Goal: Information Seeking & Learning: Find specific fact

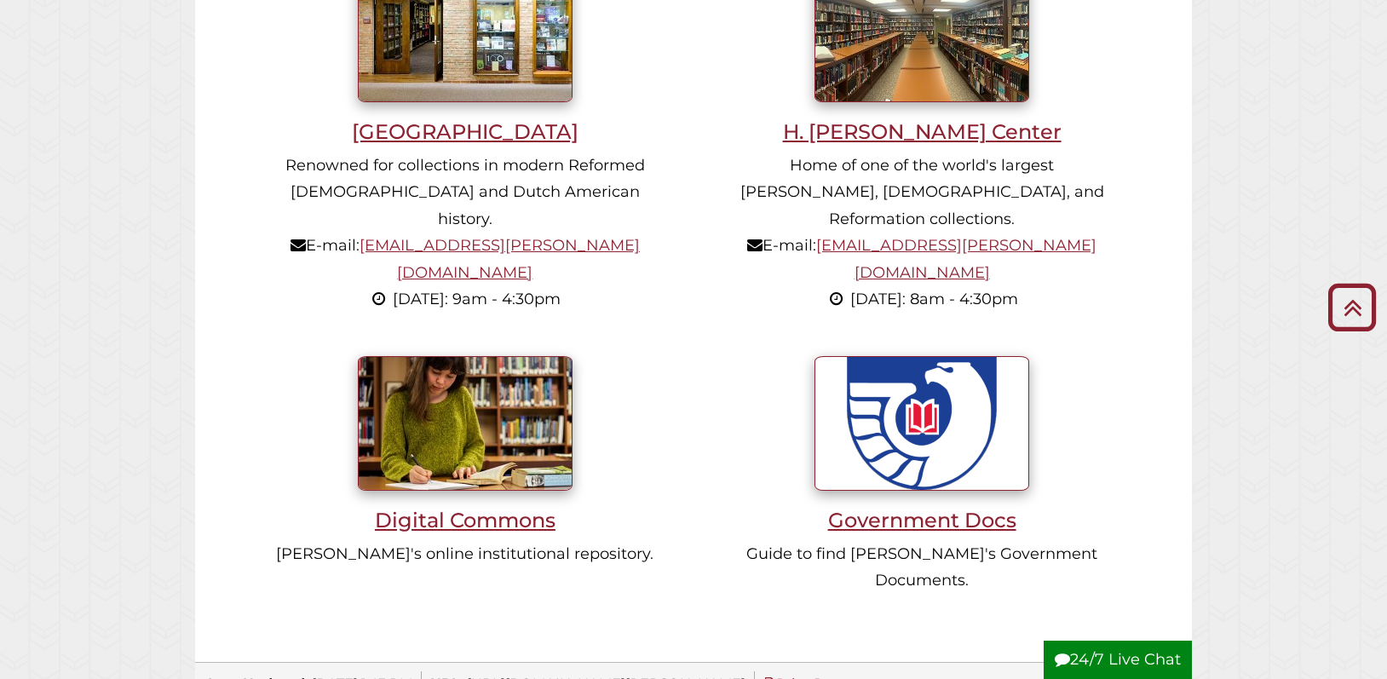
scroll to position [1278, 0]
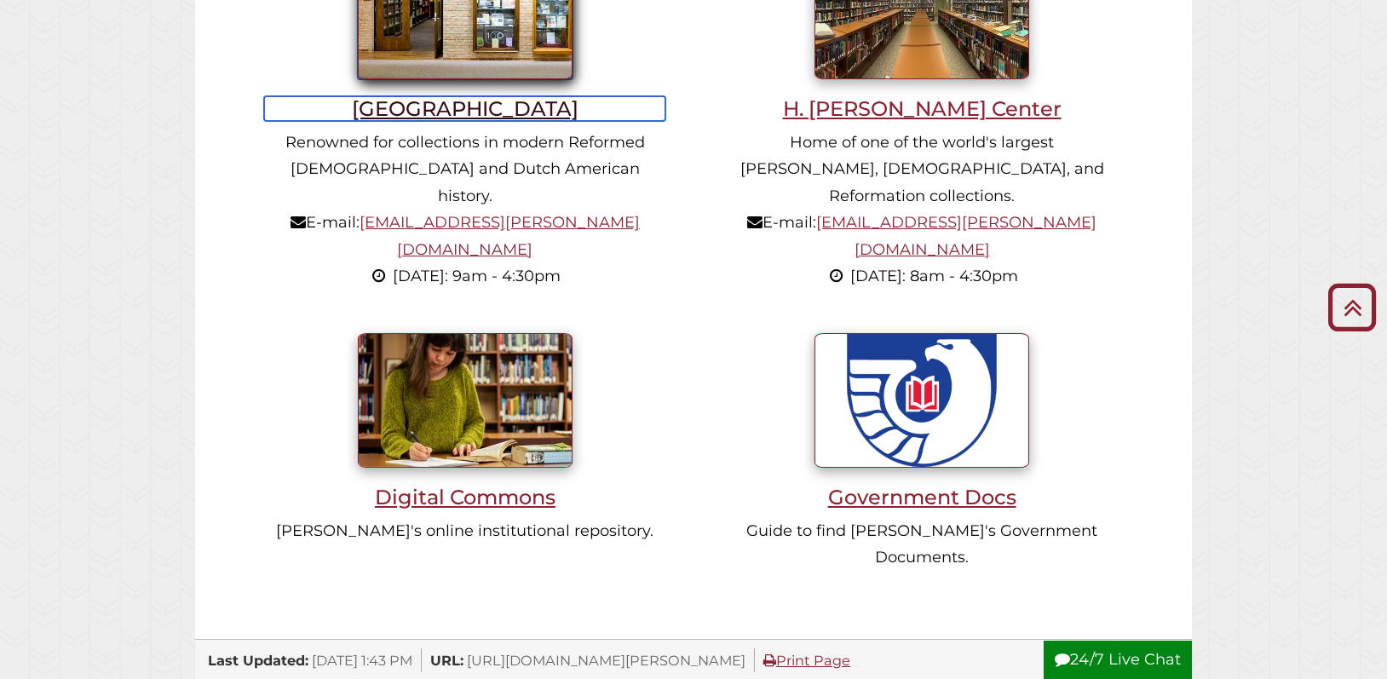
click at [479, 116] on h3 "[GEOGRAPHIC_DATA]" at bounding box center [464, 108] width 401 height 25
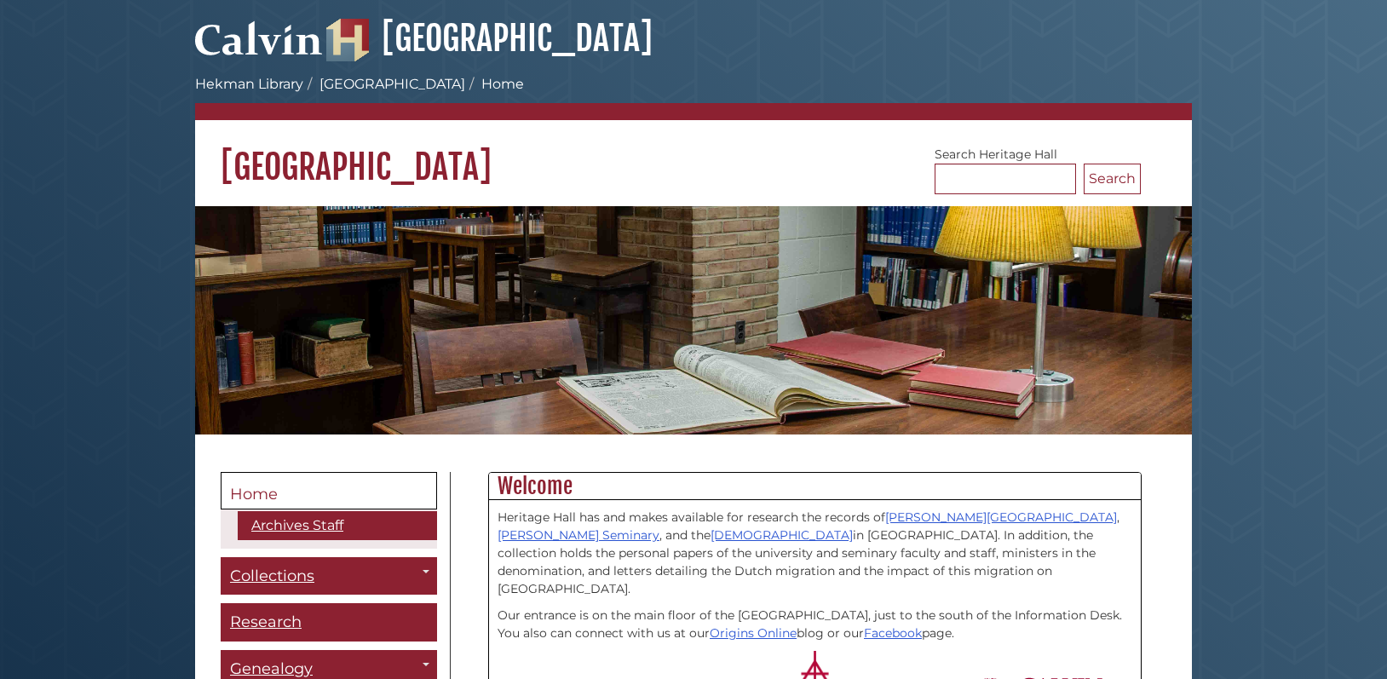
click at [311, 480] on link "Home" at bounding box center [329, 490] width 216 height 37
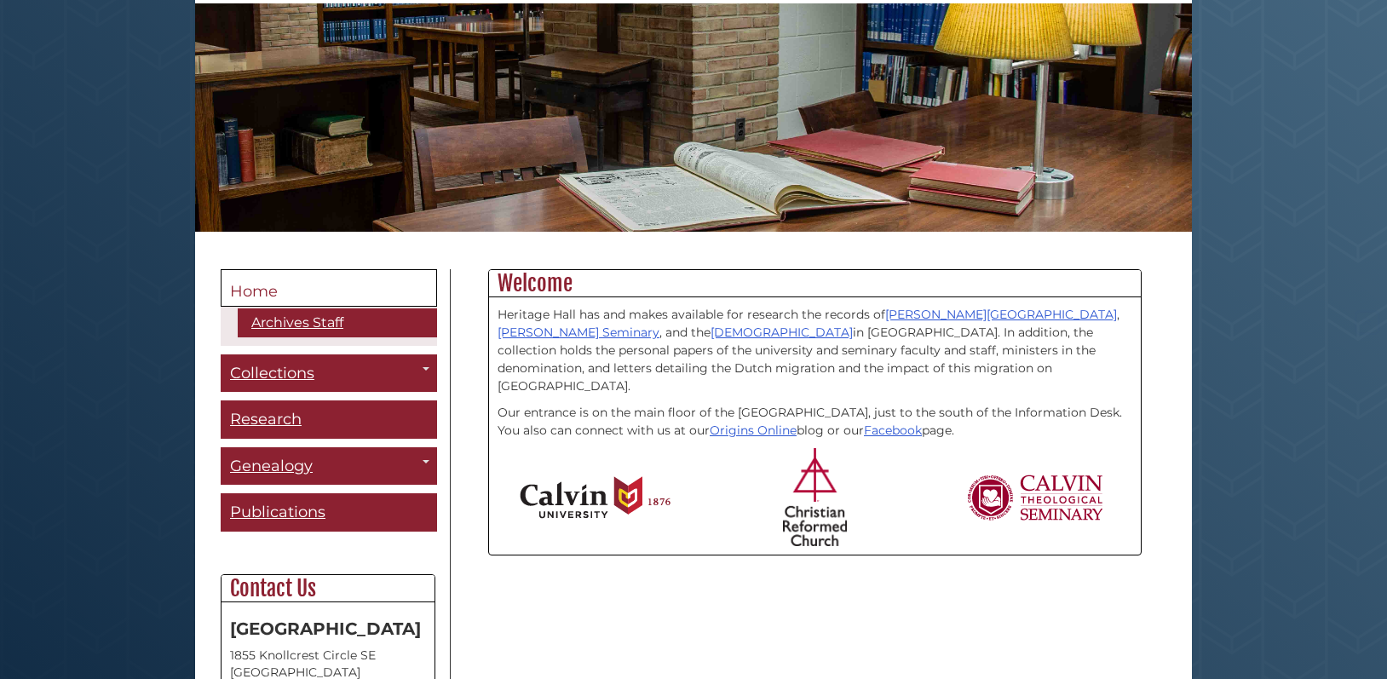
scroll to position [256, 0]
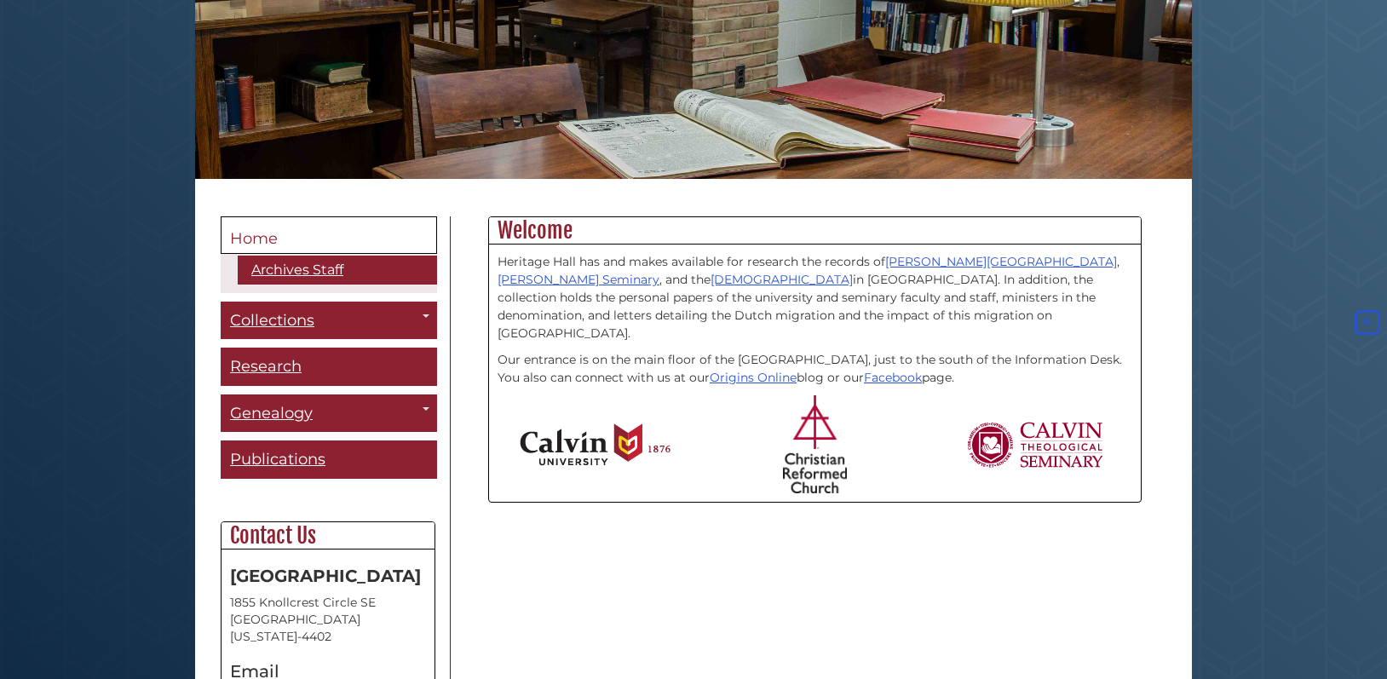
click at [260, 232] on span "Home" at bounding box center [254, 238] width 48 height 19
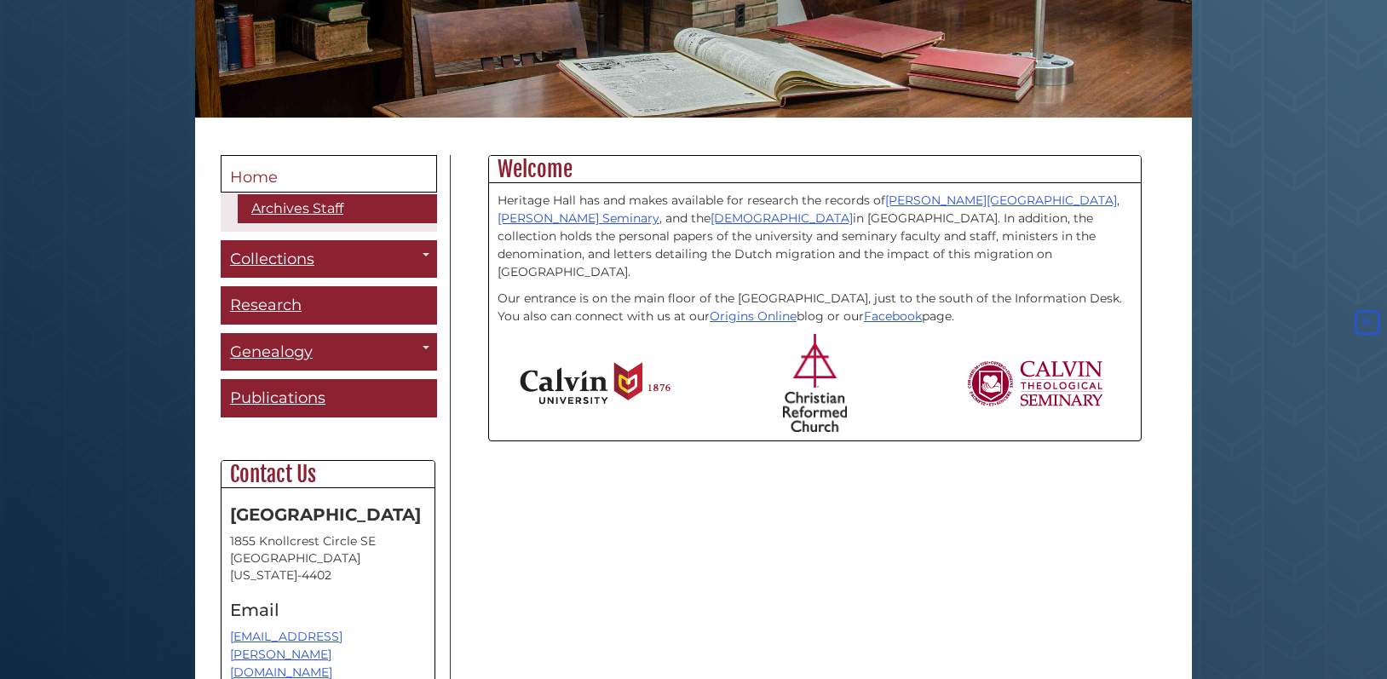
scroll to position [256, 0]
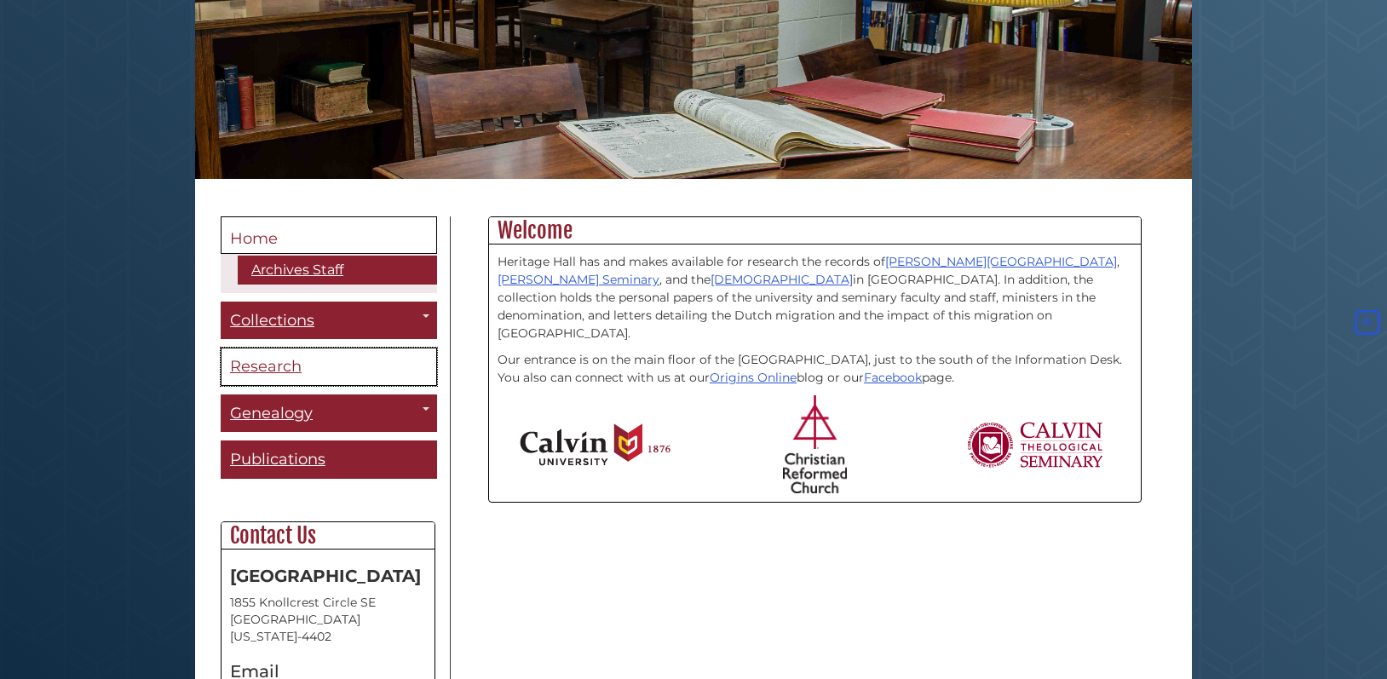
click at [287, 367] on span "Research" at bounding box center [266, 366] width 72 height 19
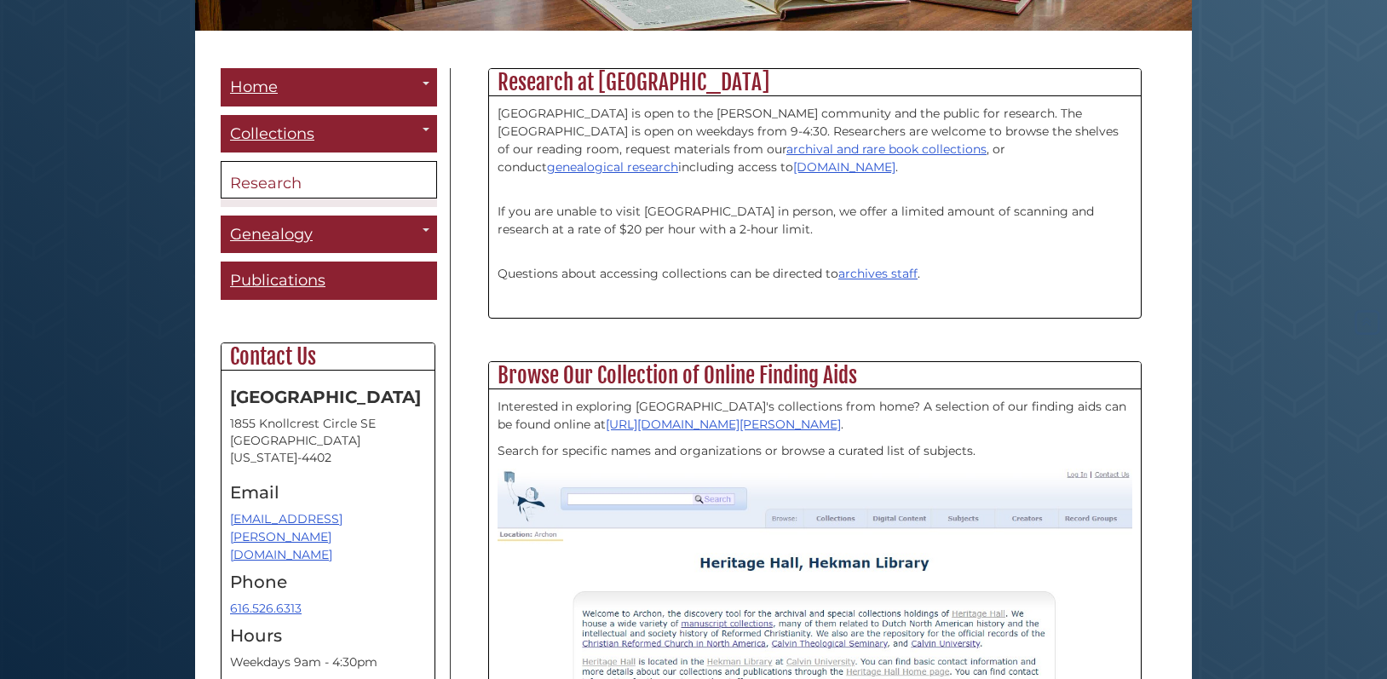
scroll to position [426, 0]
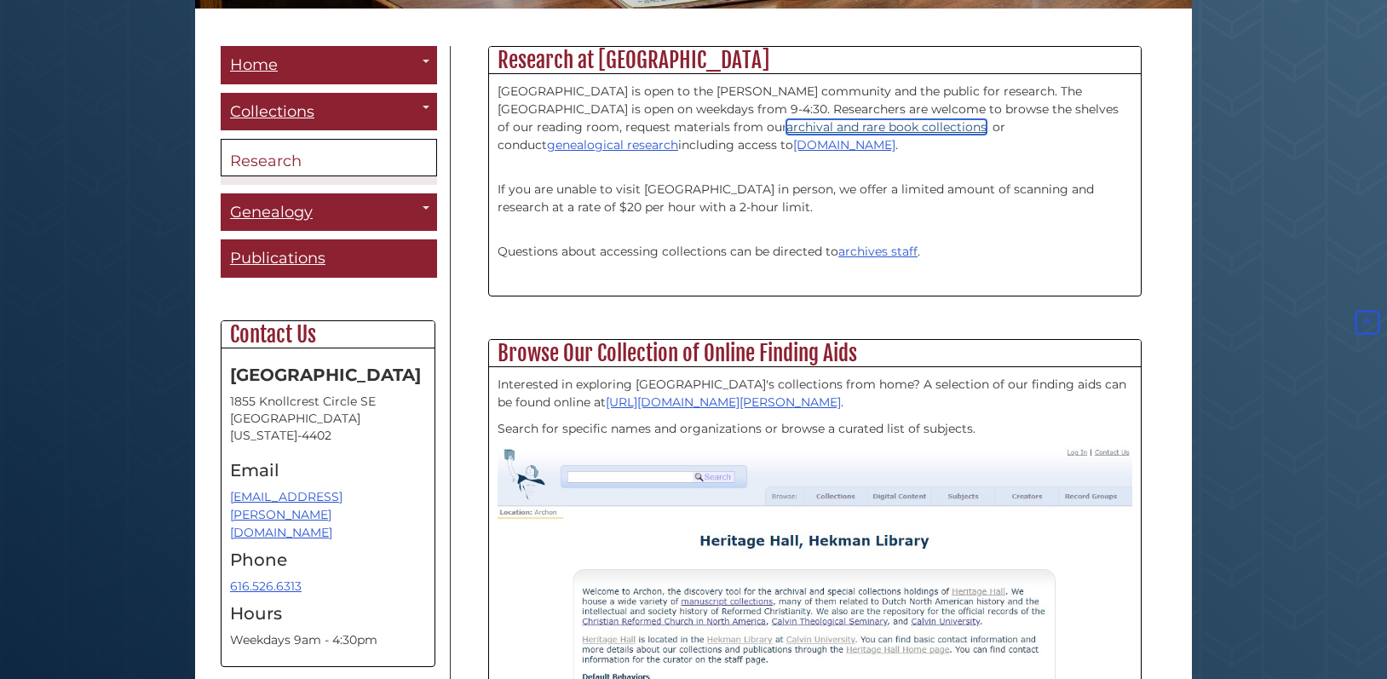
click at [786, 125] on link "archival and rare book collections" at bounding box center [886, 126] width 200 height 15
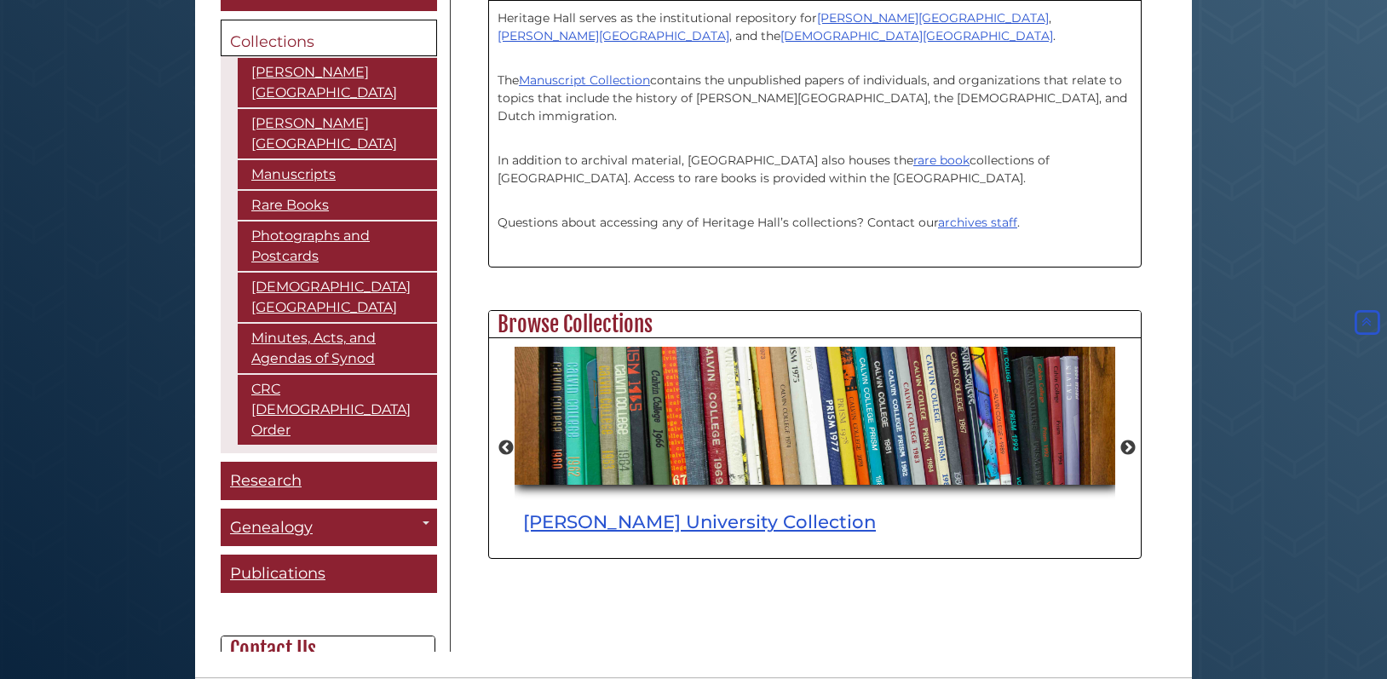
scroll to position [550, 0]
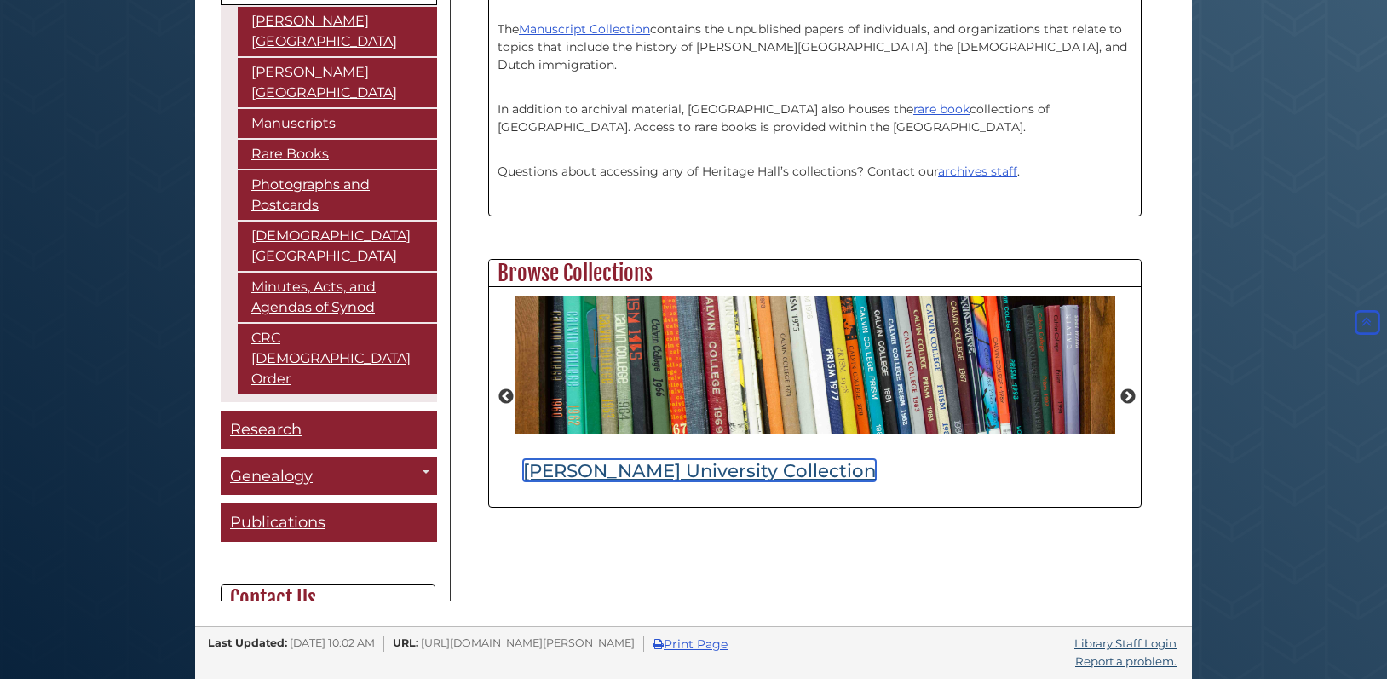
click at [635, 474] on link "[PERSON_NAME] University Collection" at bounding box center [699, 470] width 353 height 22
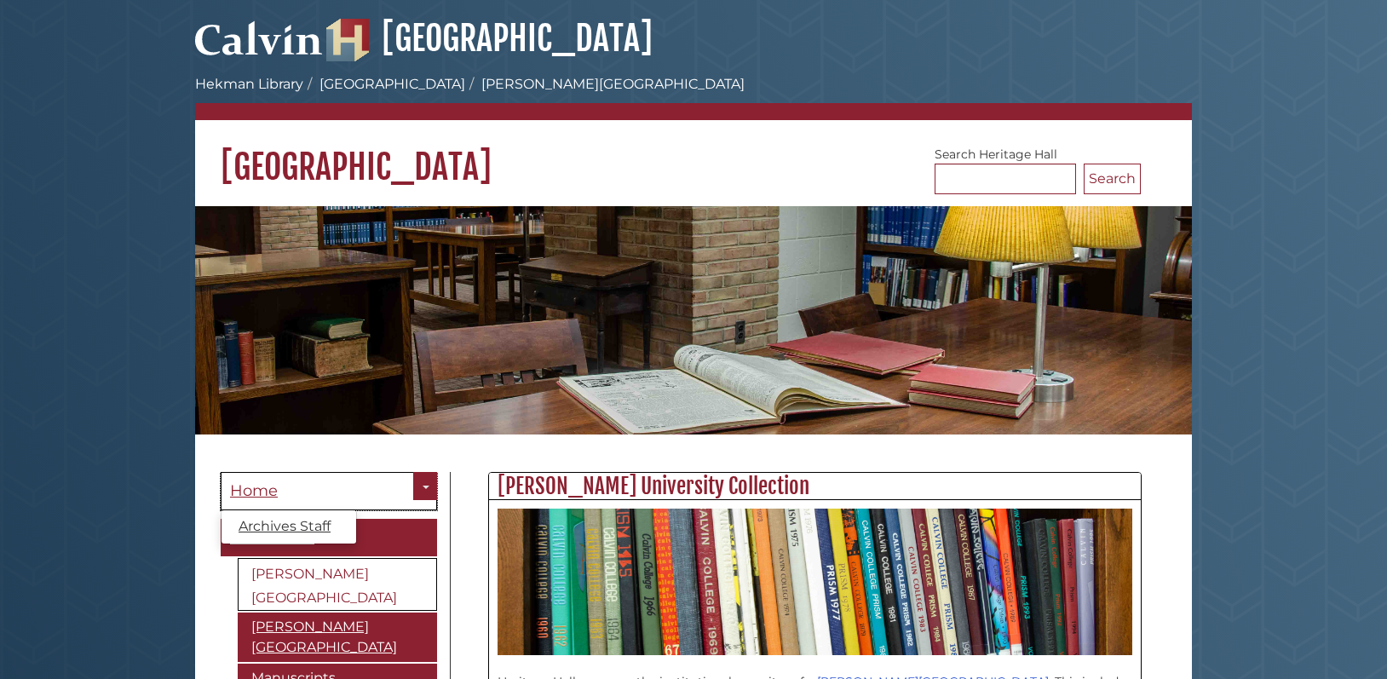
click at [276, 493] on span "Home" at bounding box center [254, 490] width 48 height 19
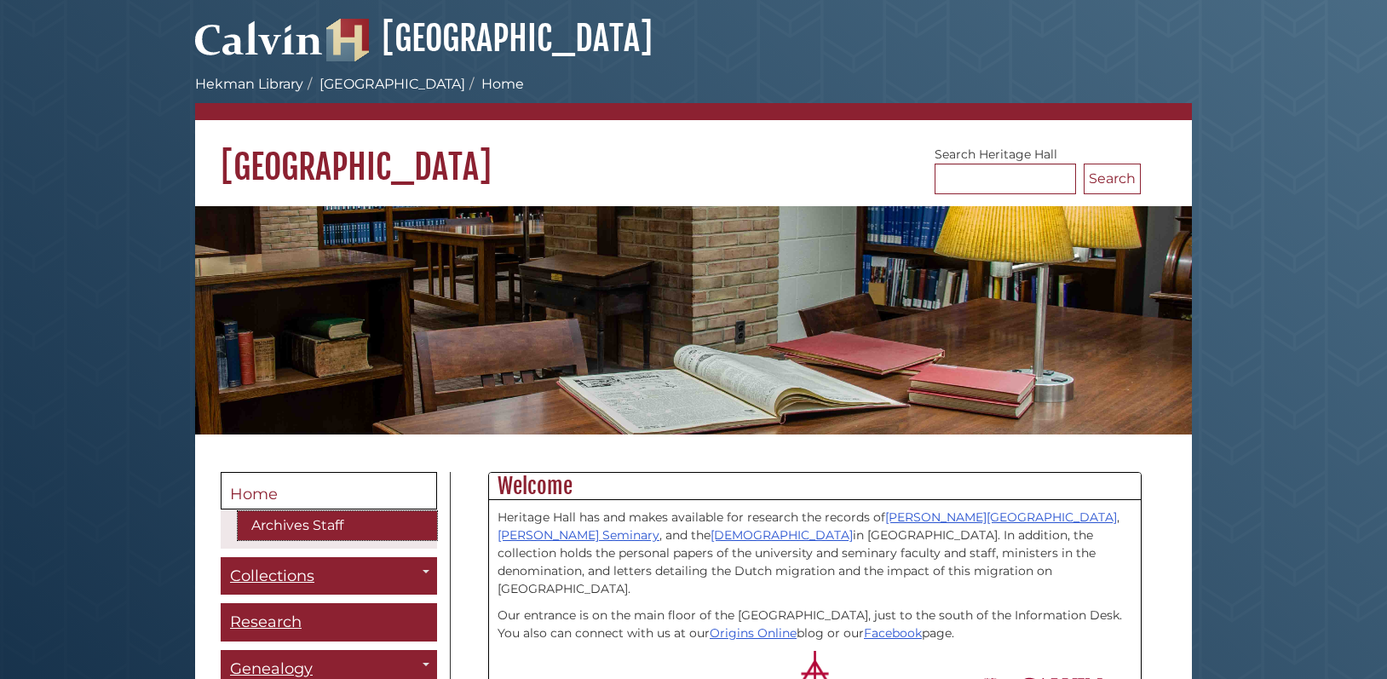
click at [310, 524] on link "Archives Staff" at bounding box center [337, 525] width 199 height 29
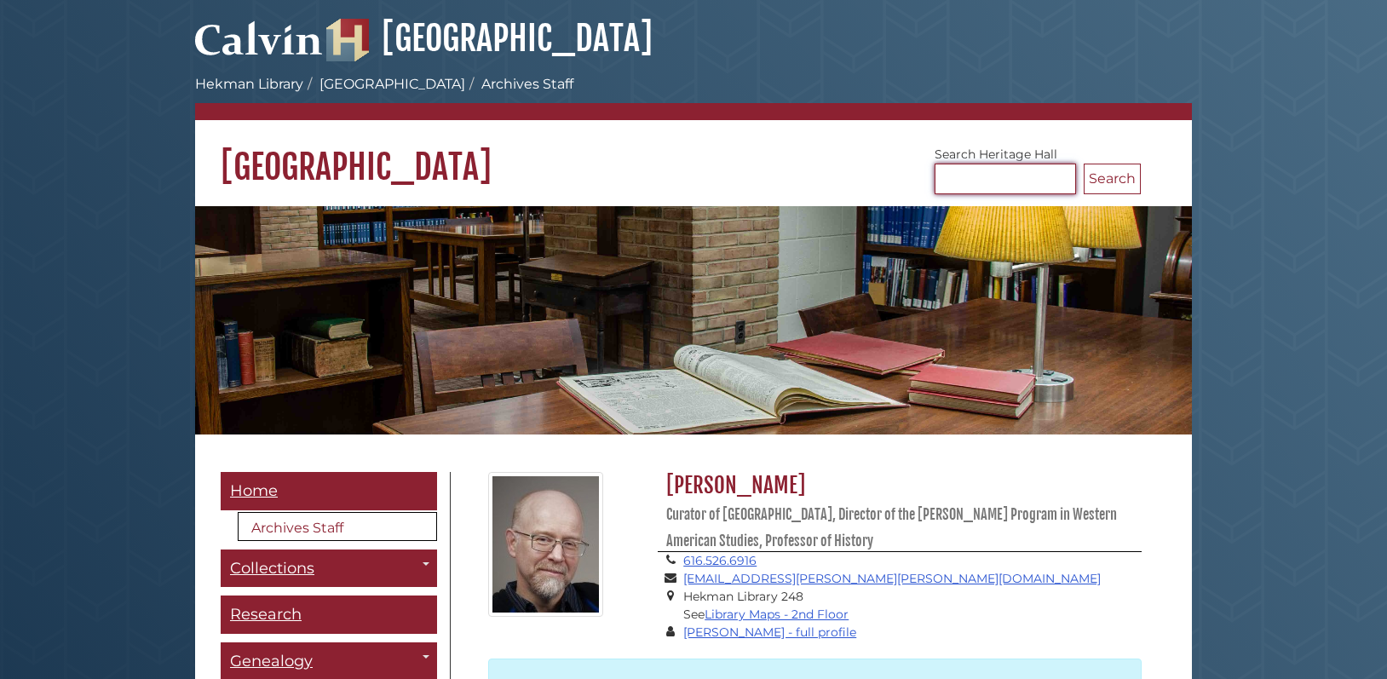
click at [958, 181] on input "Search [GEOGRAPHIC_DATA]" at bounding box center [1005, 179] width 141 height 31
type input "*******"
click at [1084, 164] on button "Search" at bounding box center [1112, 179] width 57 height 31
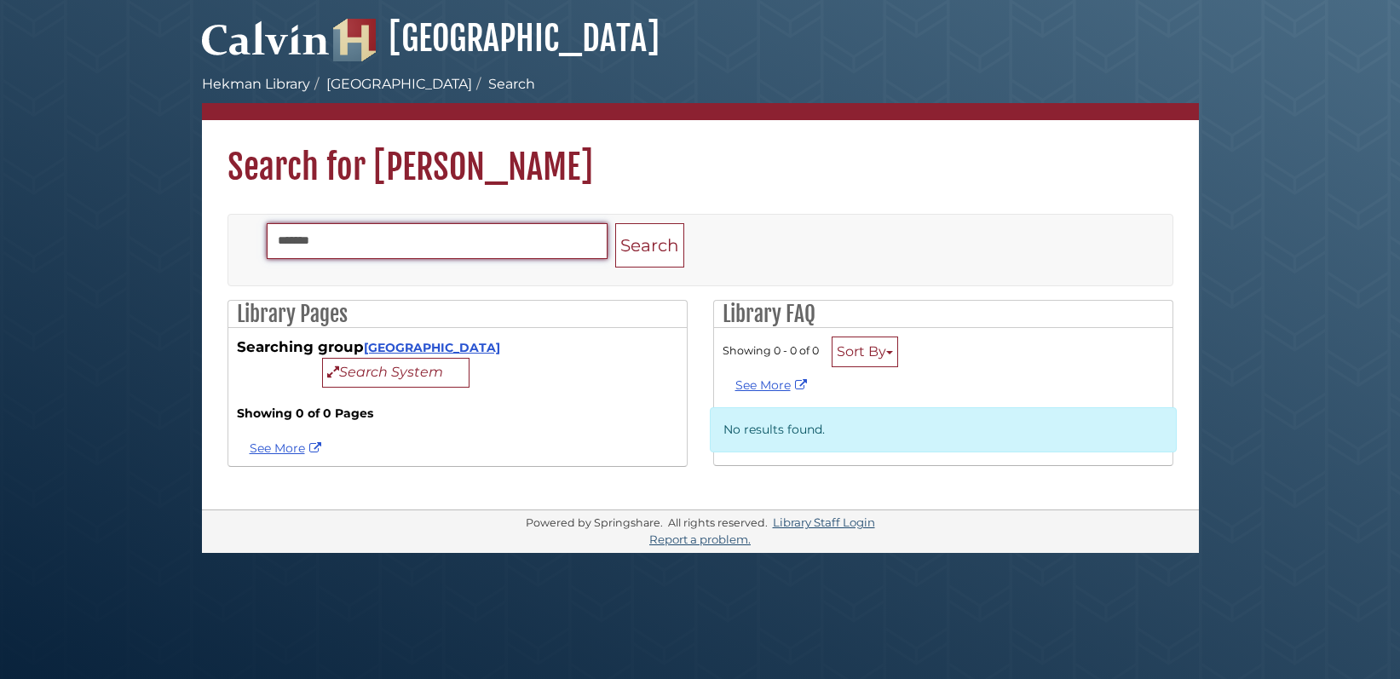
drag, startPoint x: 357, startPoint y: 243, endPoint x: 158, endPoint y: 248, distance: 199.4
click at [158, 248] on body "Skip to Main Content [GEOGRAPHIC_DATA] [PERSON_NAME][GEOGRAPHIC_DATA] Search Se…" at bounding box center [700, 339] width 1400 height 679
type input "******"
click at [615, 223] on button "Search" at bounding box center [649, 245] width 69 height 45
